Goal: Task Accomplishment & Management: Use online tool/utility

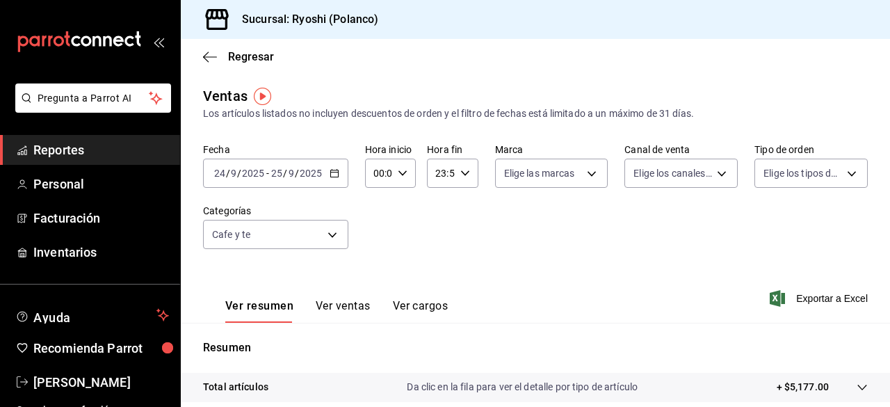
click at [202, 57] on div "Regresar" at bounding box center [536, 56] width 710 height 35
click at [220, 59] on span "Regresar" at bounding box center [238, 56] width 71 height 13
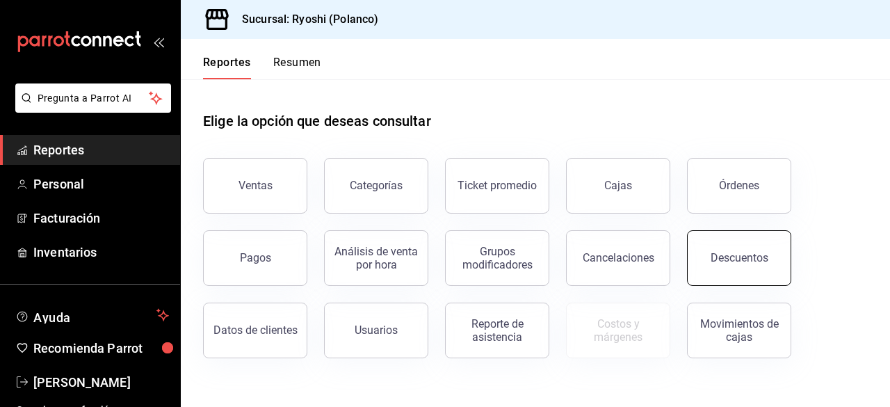
click at [744, 257] on div "Descuentos" at bounding box center [740, 257] width 58 height 13
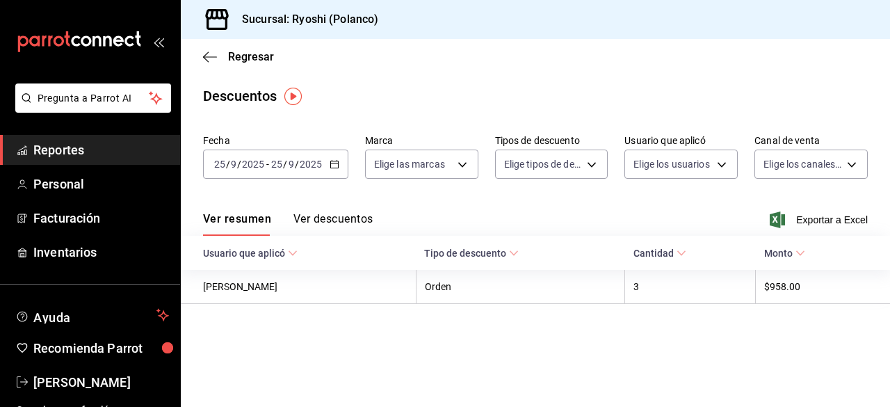
click at [334, 168] on icon "button" at bounding box center [335, 164] width 10 height 10
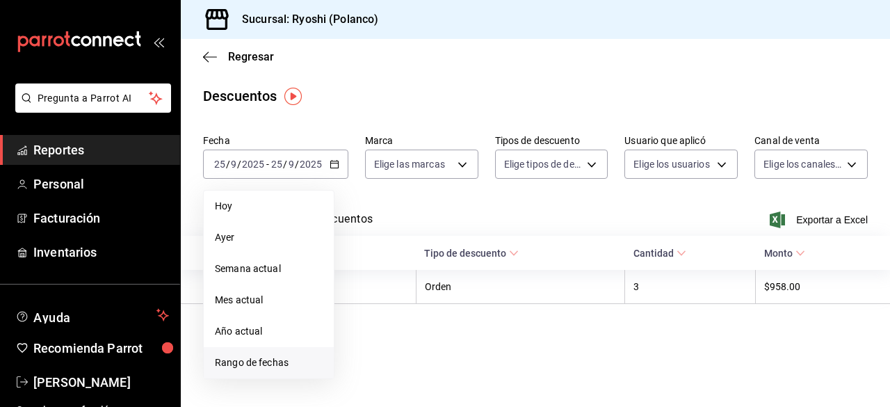
click at [257, 365] on span "Rango de fechas" at bounding box center [269, 363] width 108 height 15
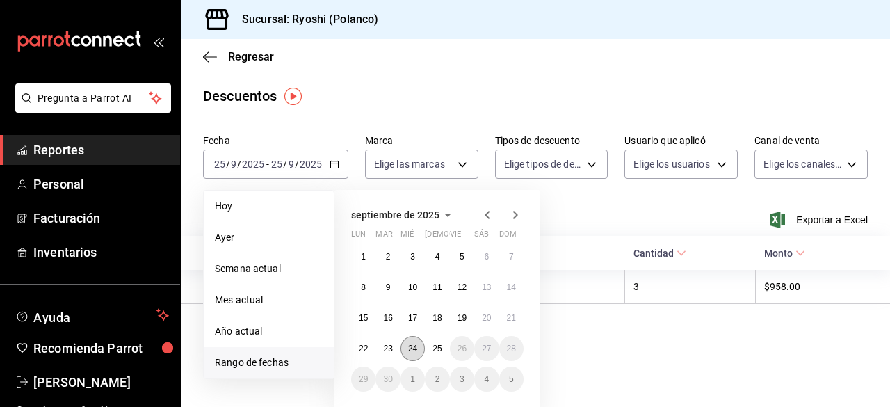
click at [421, 350] on button "24" at bounding box center [413, 348] width 24 height 25
click at [430, 350] on button "25" at bounding box center [437, 348] width 24 height 25
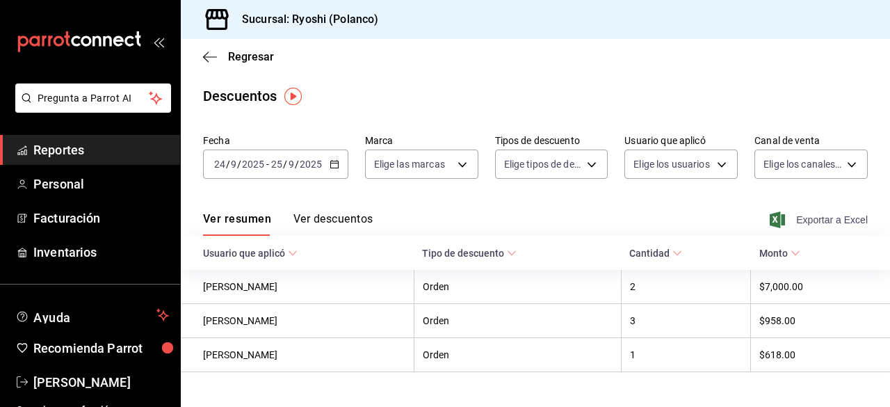
click at [795, 216] on span "Exportar a Excel" at bounding box center [820, 219] width 95 height 17
